Goal: Information Seeking & Learning: Learn about a topic

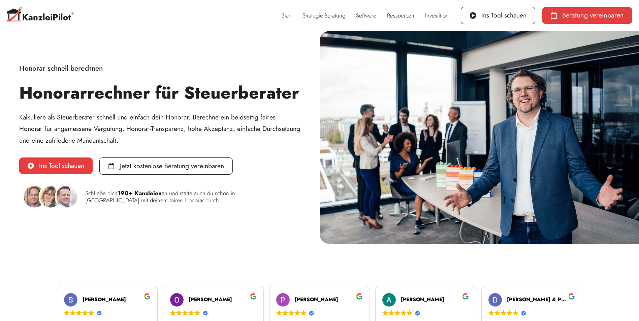
click at [291, 14] on link "Start" at bounding box center [286, 15] width 21 height 15
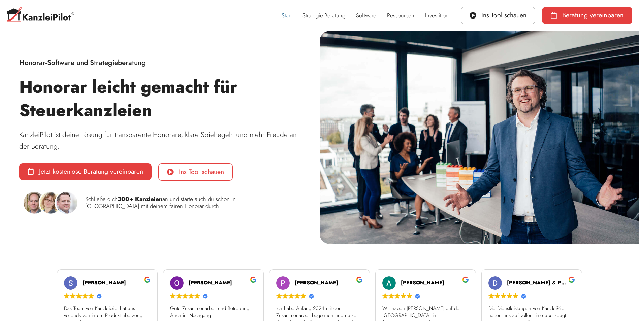
click at [194, 166] on link "Ins Tool schauen" at bounding box center [195, 172] width 74 height 18
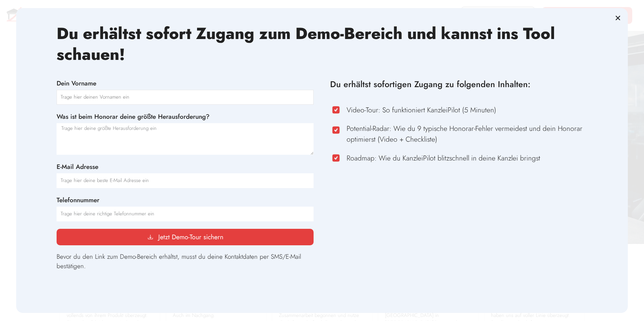
click at [120, 104] on input "Dein Vorname" at bounding box center [185, 97] width 257 height 15
type input "[PERSON_NAME]"
drag, startPoint x: 126, startPoint y: 137, endPoint x: 123, endPoint y: 141, distance: 4.8
click at [123, 141] on textarea "Was ist beim Honorar deine größte Herausforderung?" at bounding box center [185, 139] width 257 height 32
click at [620, 20] on icon "Close" at bounding box center [618, 18] width 7 height 7
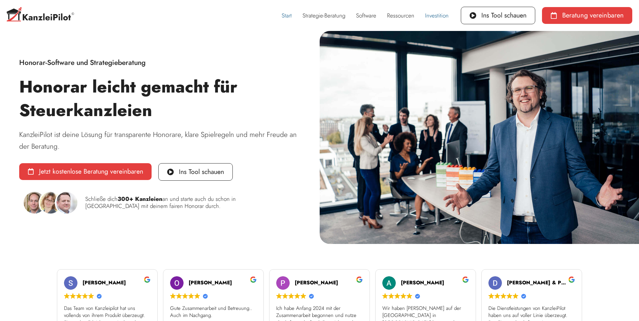
click at [444, 15] on link "Investition" at bounding box center [437, 15] width 34 height 15
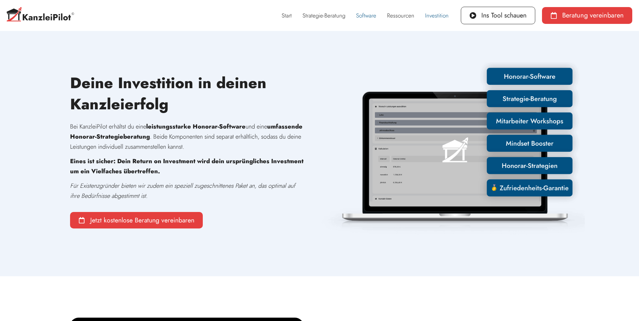
click at [363, 18] on link "Software" at bounding box center [366, 15] width 31 height 15
click at [364, 17] on link "Software" at bounding box center [366, 15] width 31 height 15
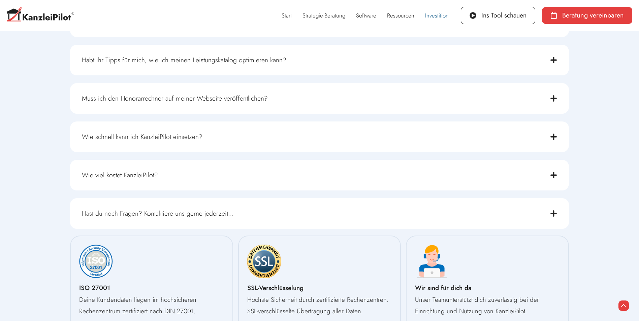
scroll to position [1482, 0]
click at [547, 188] on div "Wie viel kostet KanzleiPilot?" at bounding box center [319, 174] width 499 height 31
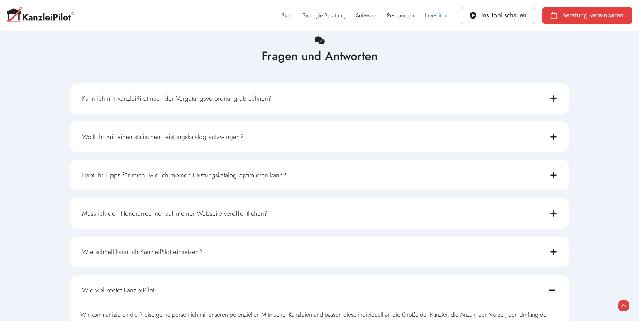
scroll to position [1258, 0]
